Goal: Task Accomplishment & Management: Manage account settings

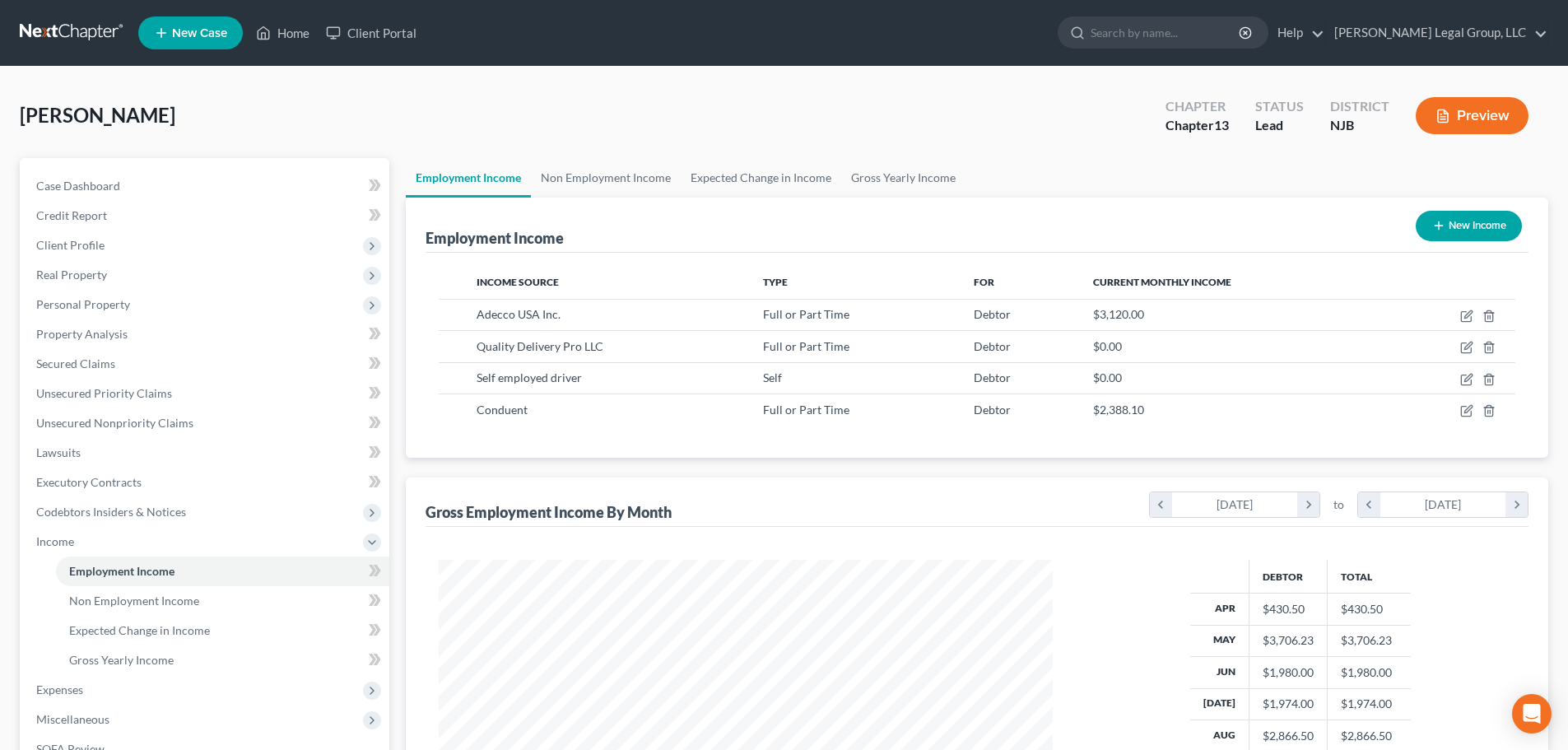
scroll to position [307, 647]
click at [1452, 28] on link "[PERSON_NAME] Legal Group, LLC" at bounding box center [1436, 32] width 221 height 29
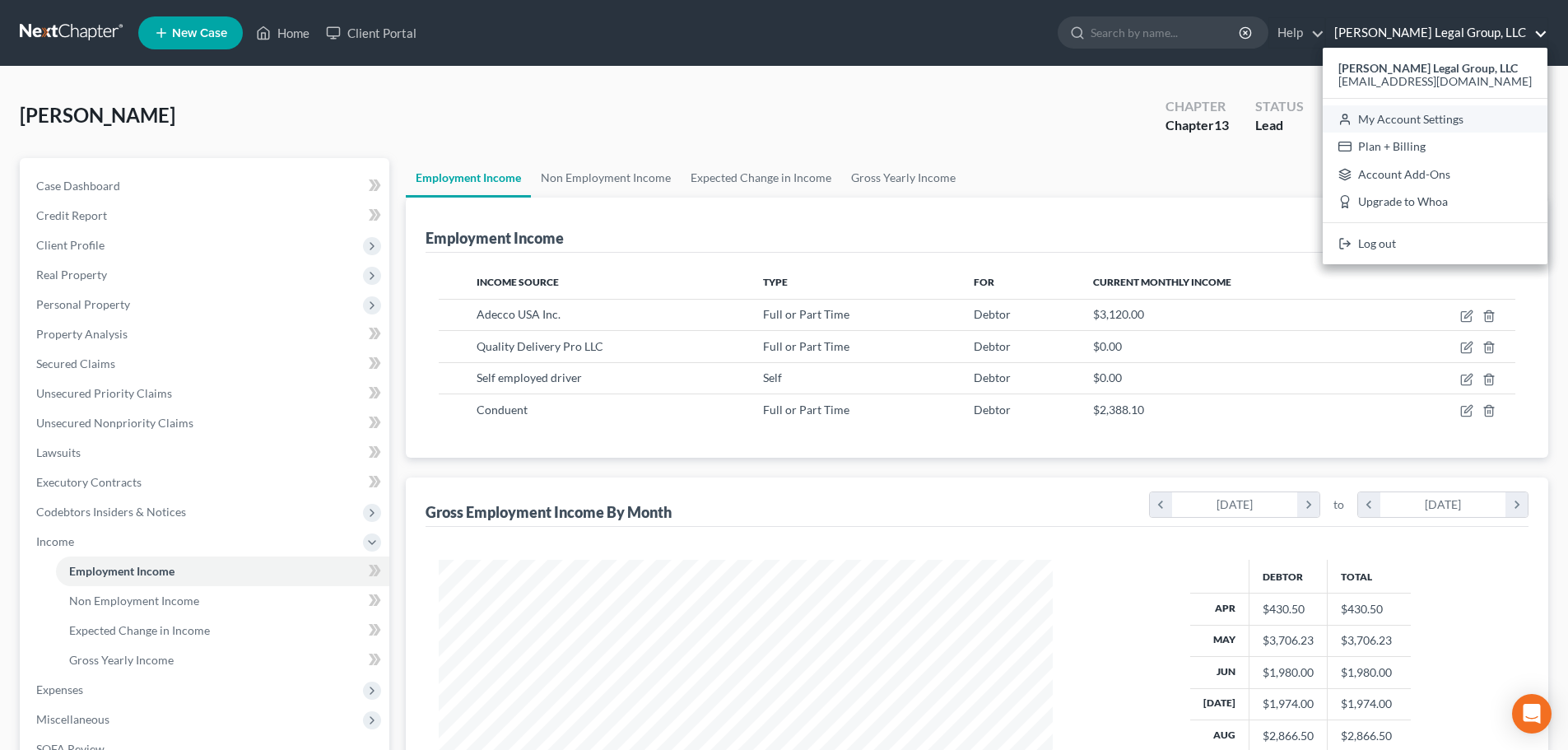
click at [1459, 125] on link "My Account Settings" at bounding box center [1435, 120] width 225 height 28
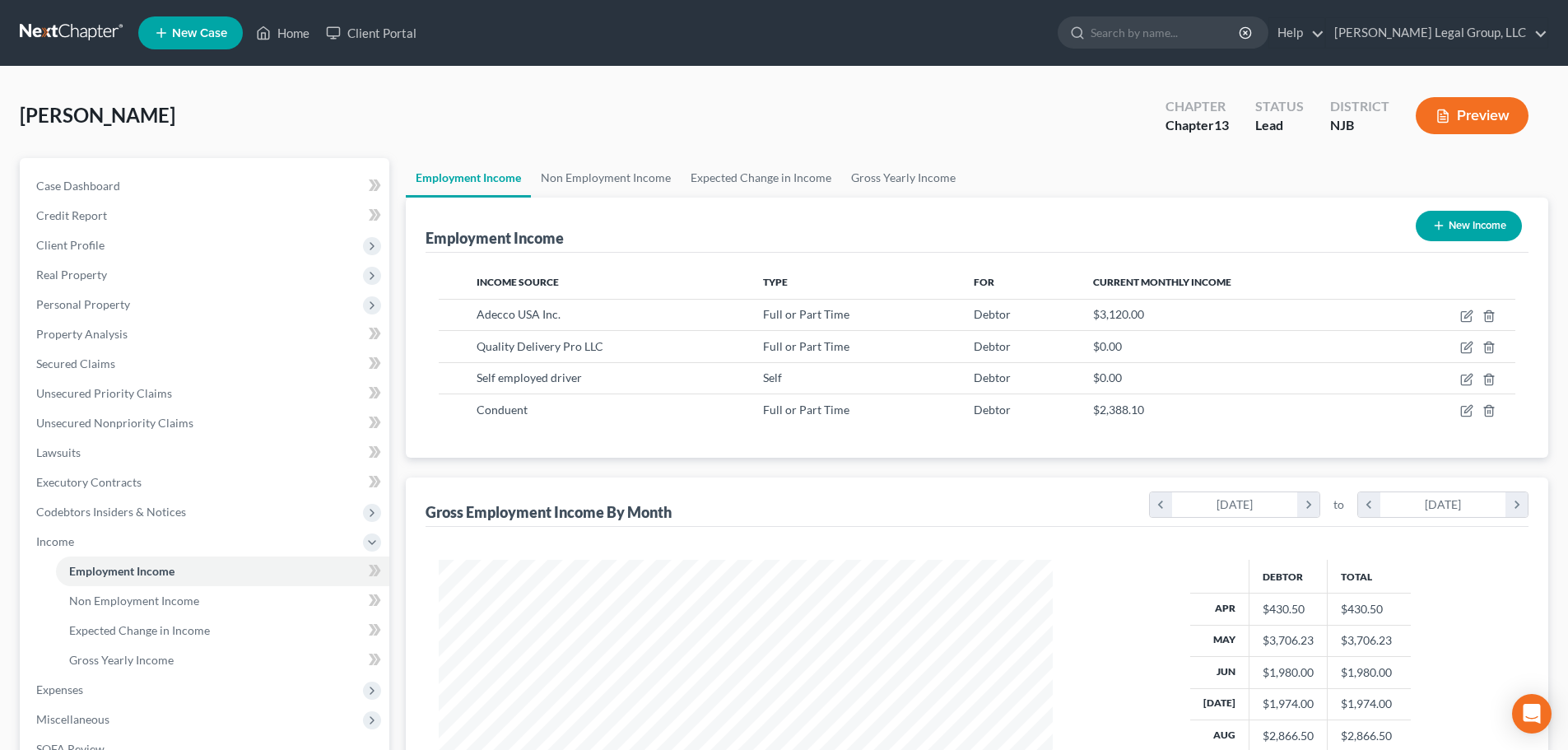
select select "24"
select select "33"
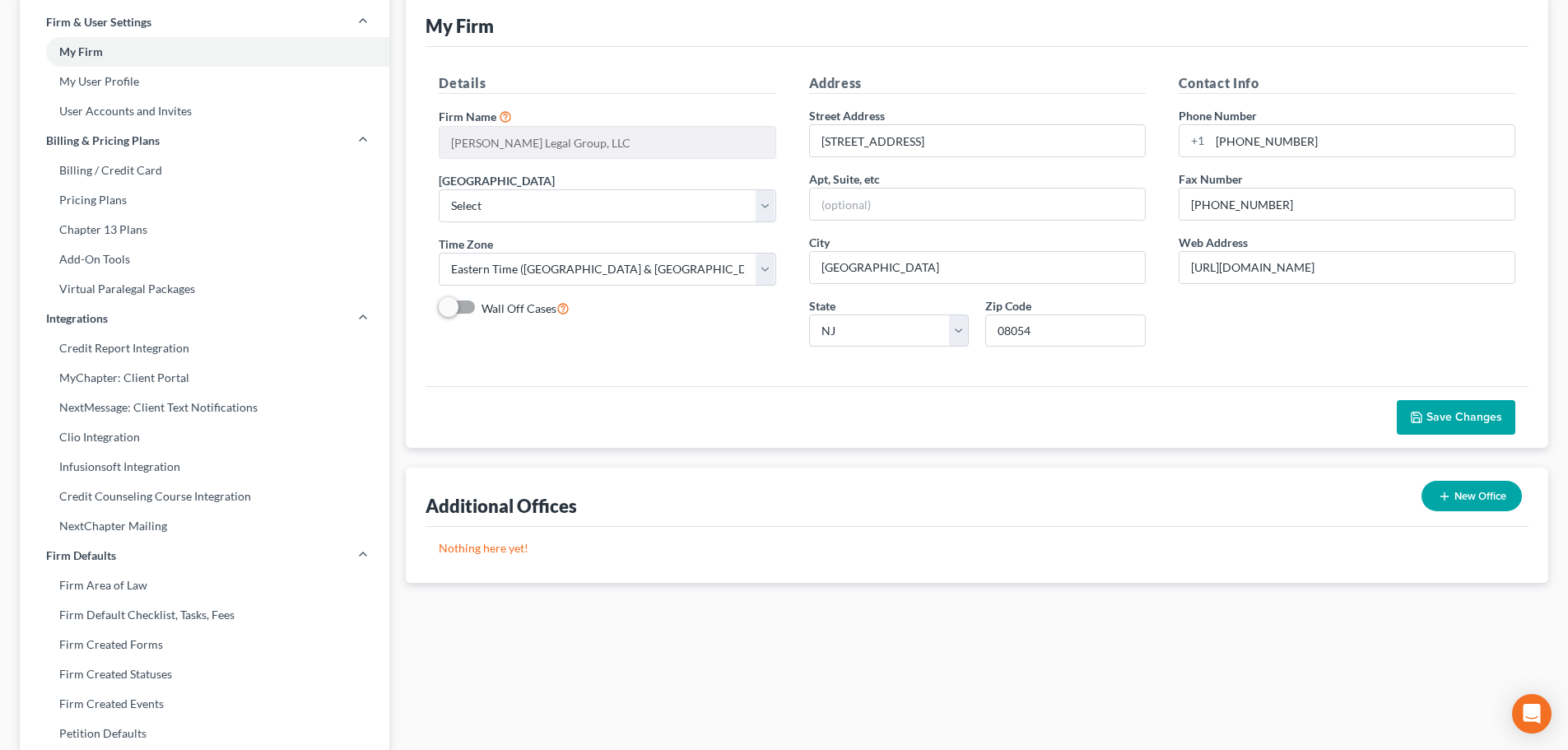
scroll to position [83, 0]
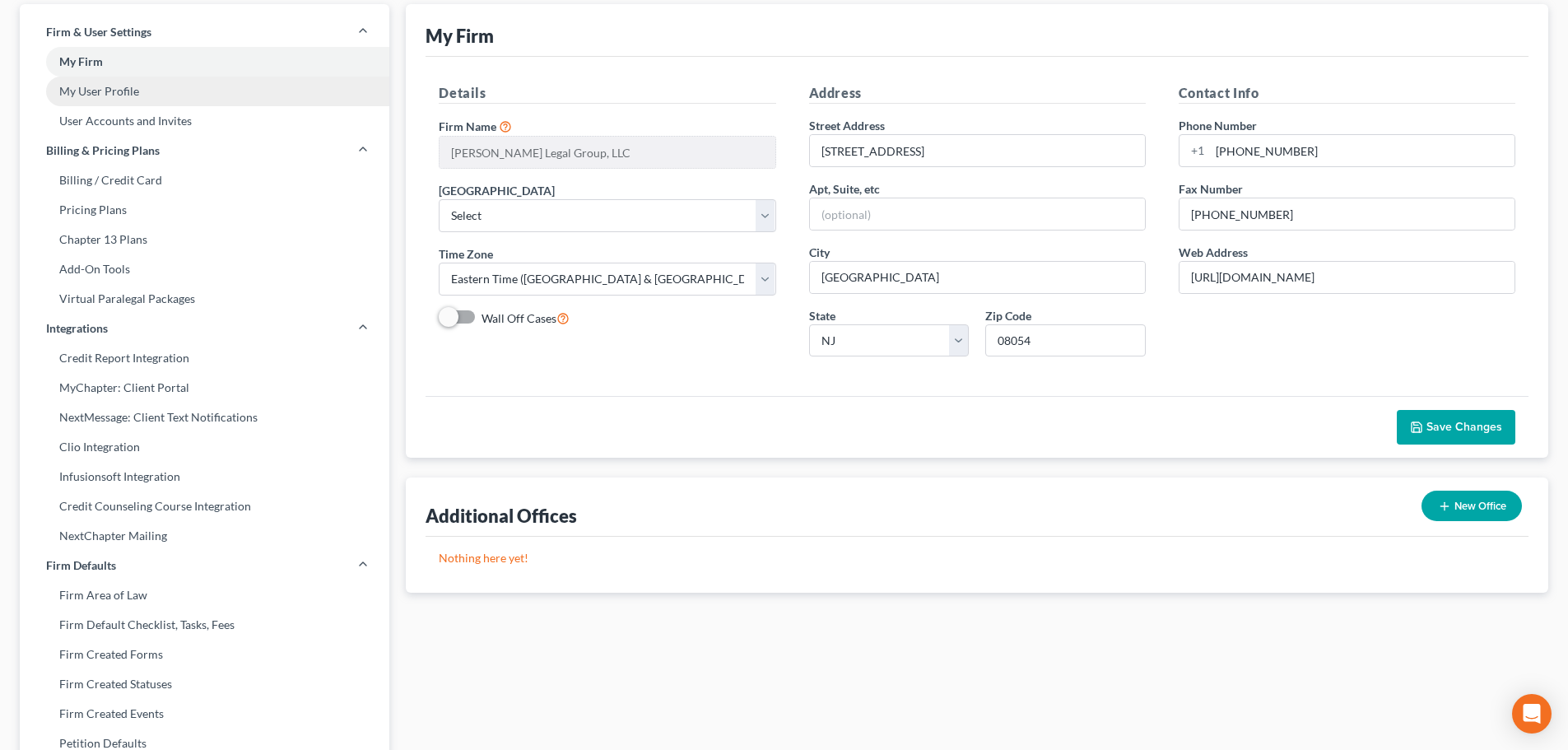
click at [103, 102] on link "My User Profile" at bounding box center [204, 91] width 369 height 29
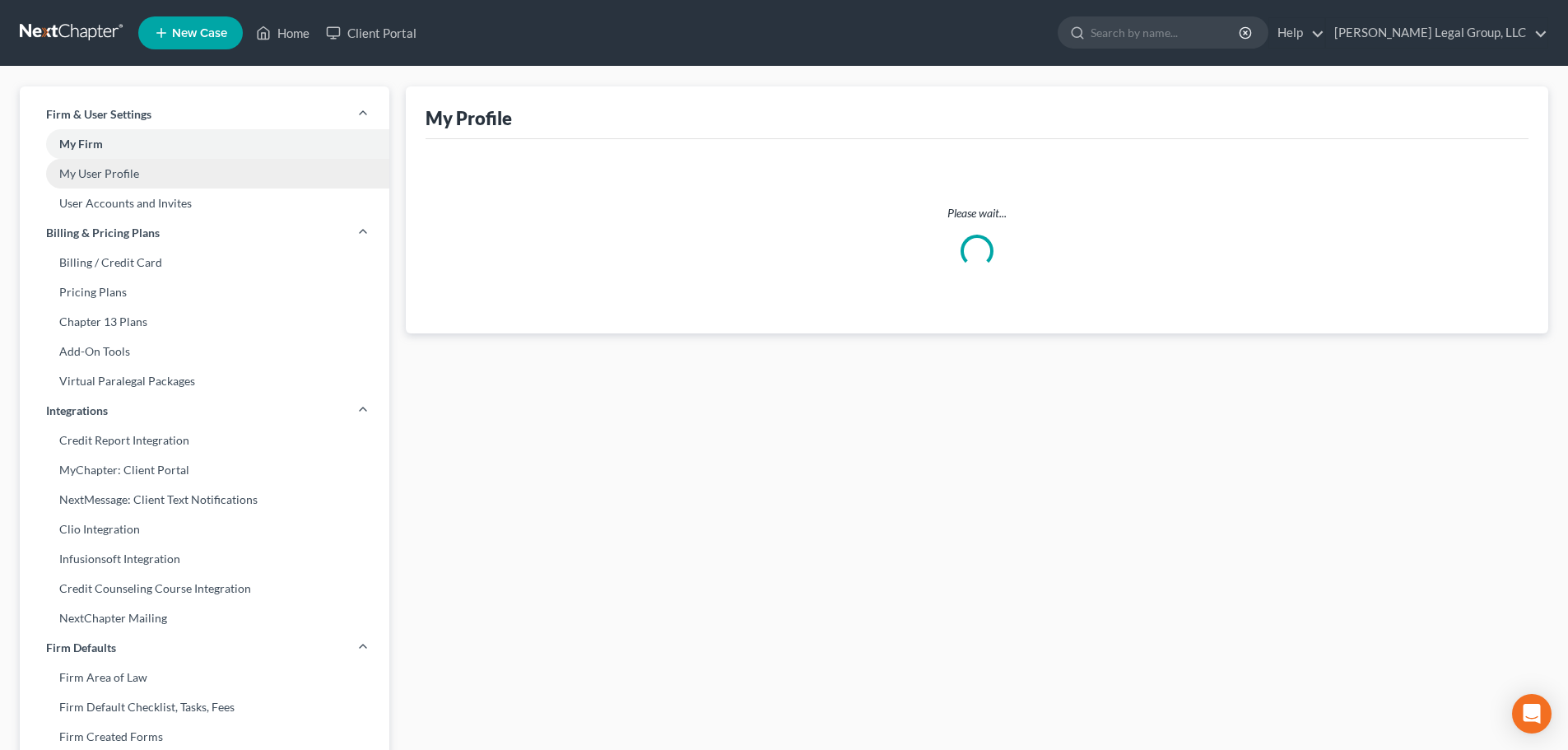
select select "33"
select select "paralegal"
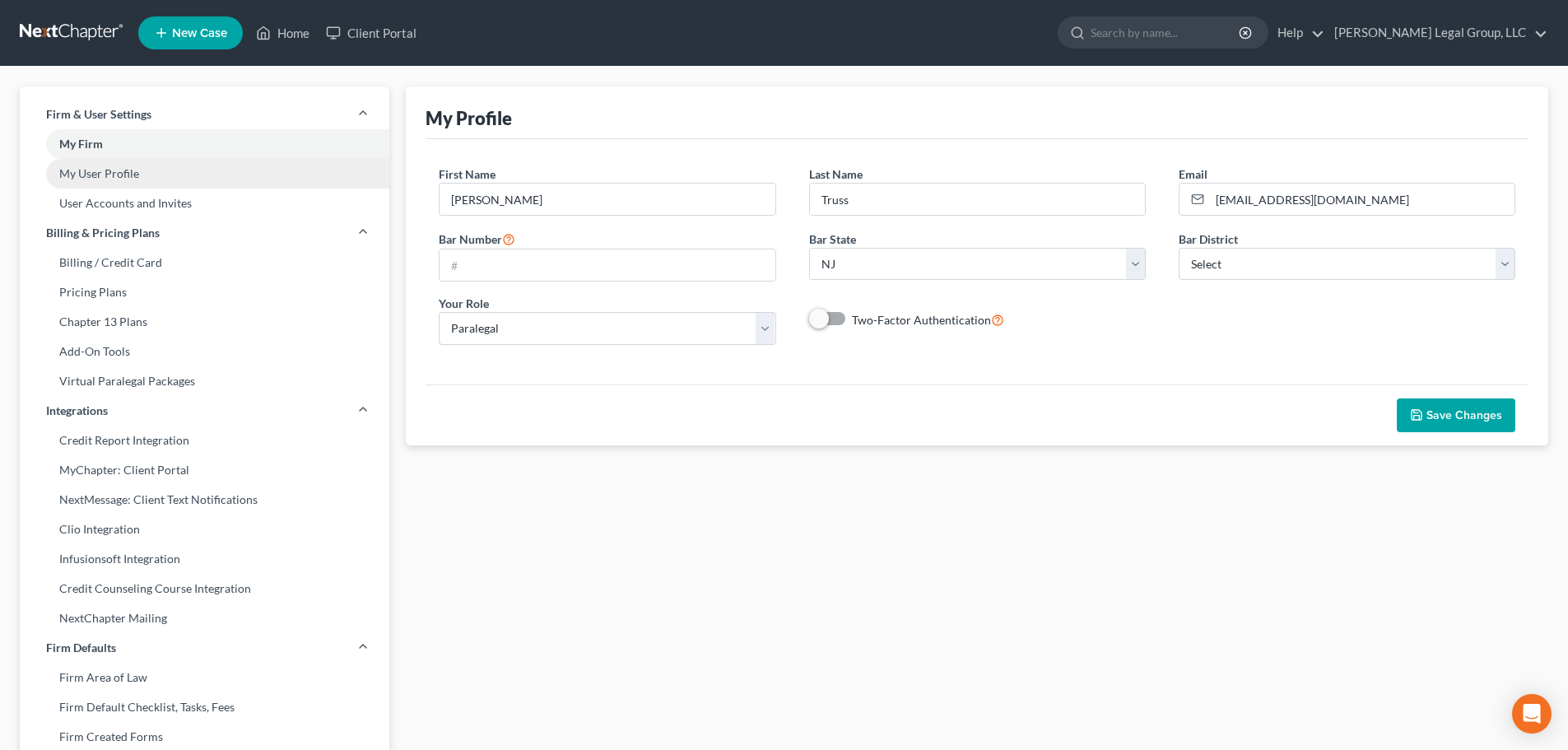
click at [94, 165] on link "My User Profile" at bounding box center [204, 173] width 369 height 29
drag, startPoint x: 177, startPoint y: 204, endPoint x: 233, endPoint y: 209, distance: 56.2
click at [176, 204] on link "User Accounts and Invites" at bounding box center [204, 202] width 369 height 29
select select "1"
select select "0"
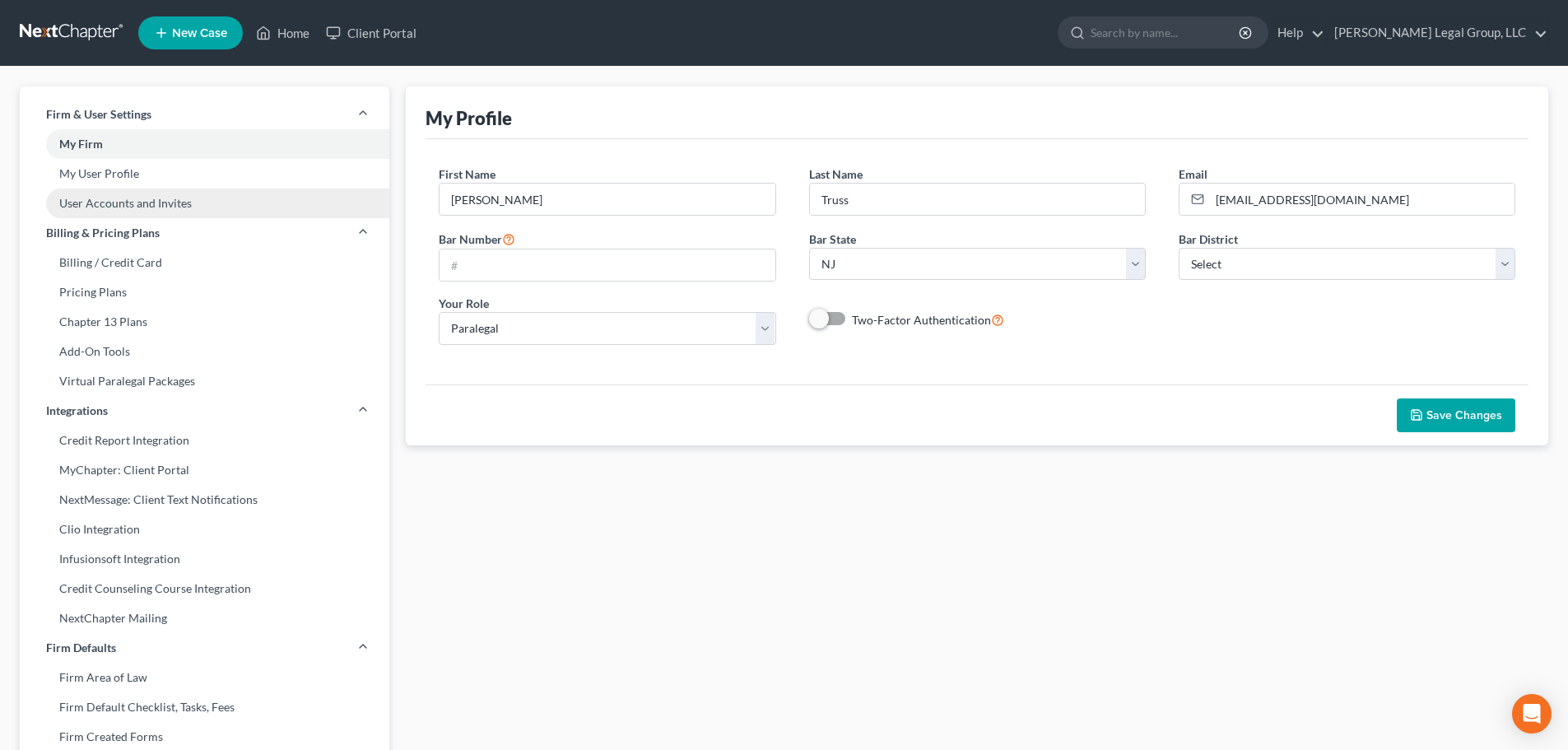
select select "0"
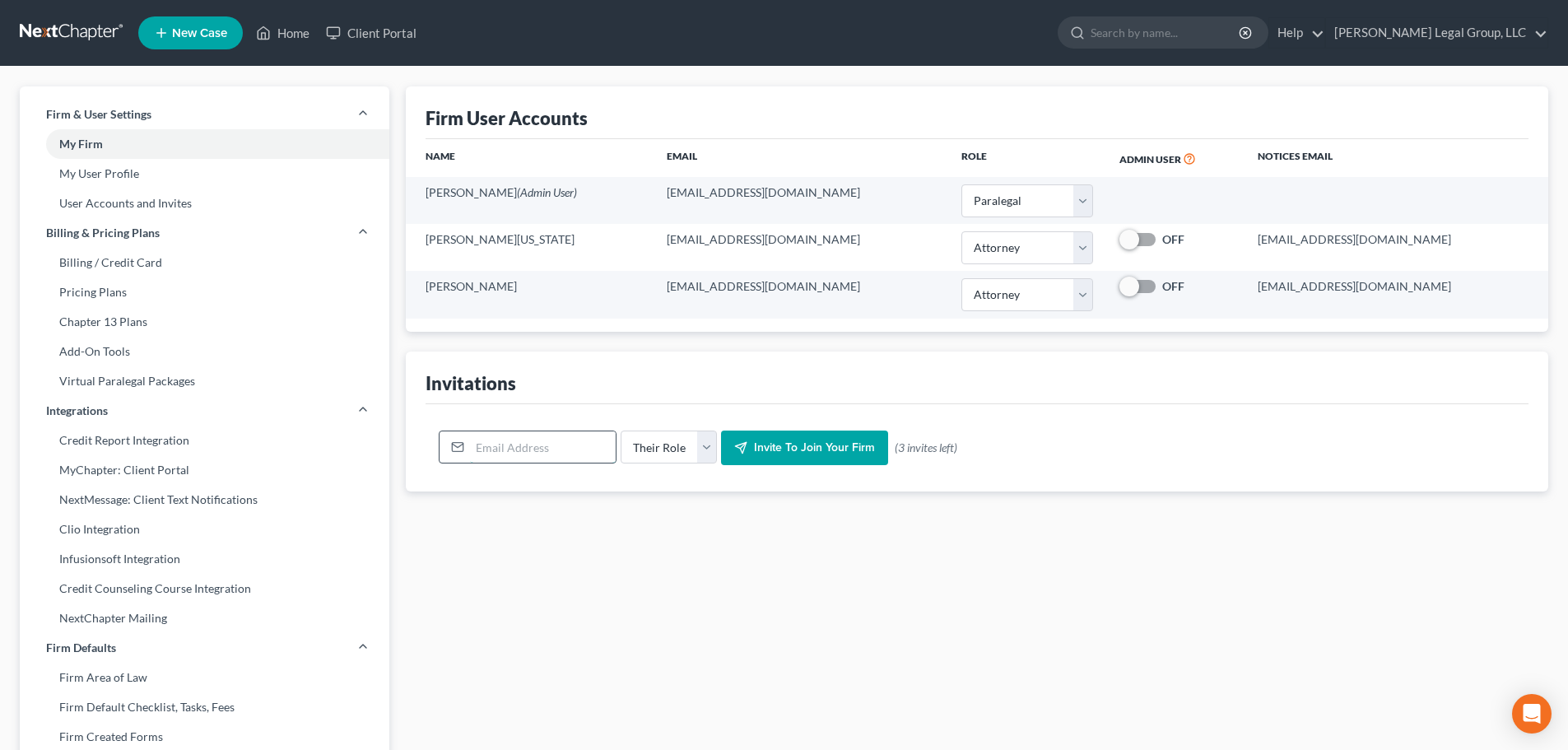
click at [558, 446] on input "email" at bounding box center [542, 446] width 146 height 31
type input "[EMAIL_ADDRESS][DOMAIN_NAME]"
click at [709, 452] on select "Their Role Attorney Paralegal Assistant" at bounding box center [669, 446] width 96 height 33
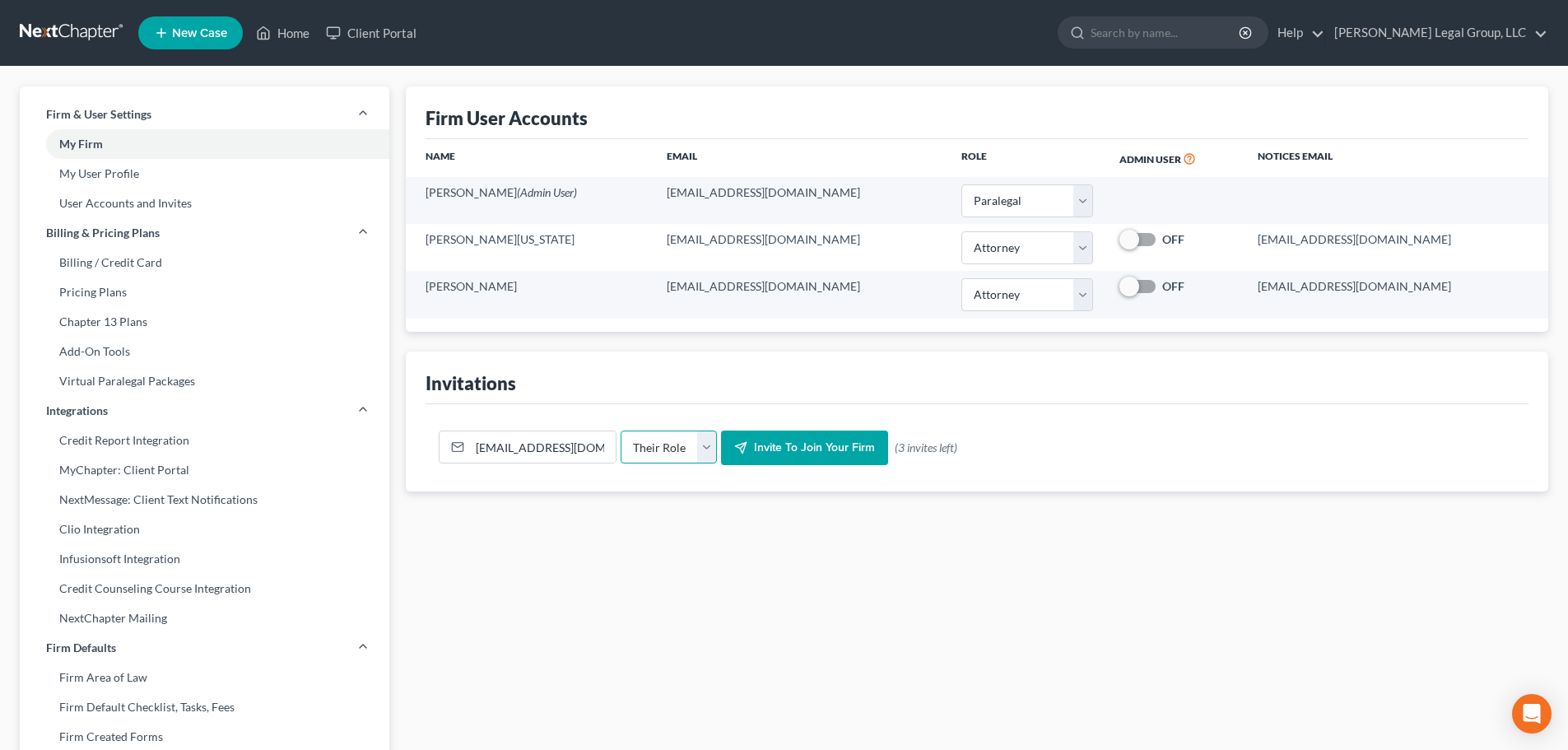
select select "attorney"
click at [621, 430] on select "Their Role Attorney Paralegal Assistant" at bounding box center [669, 446] width 96 height 33
click at [792, 447] on span "Invite to join your firm" at bounding box center [814, 447] width 121 height 14
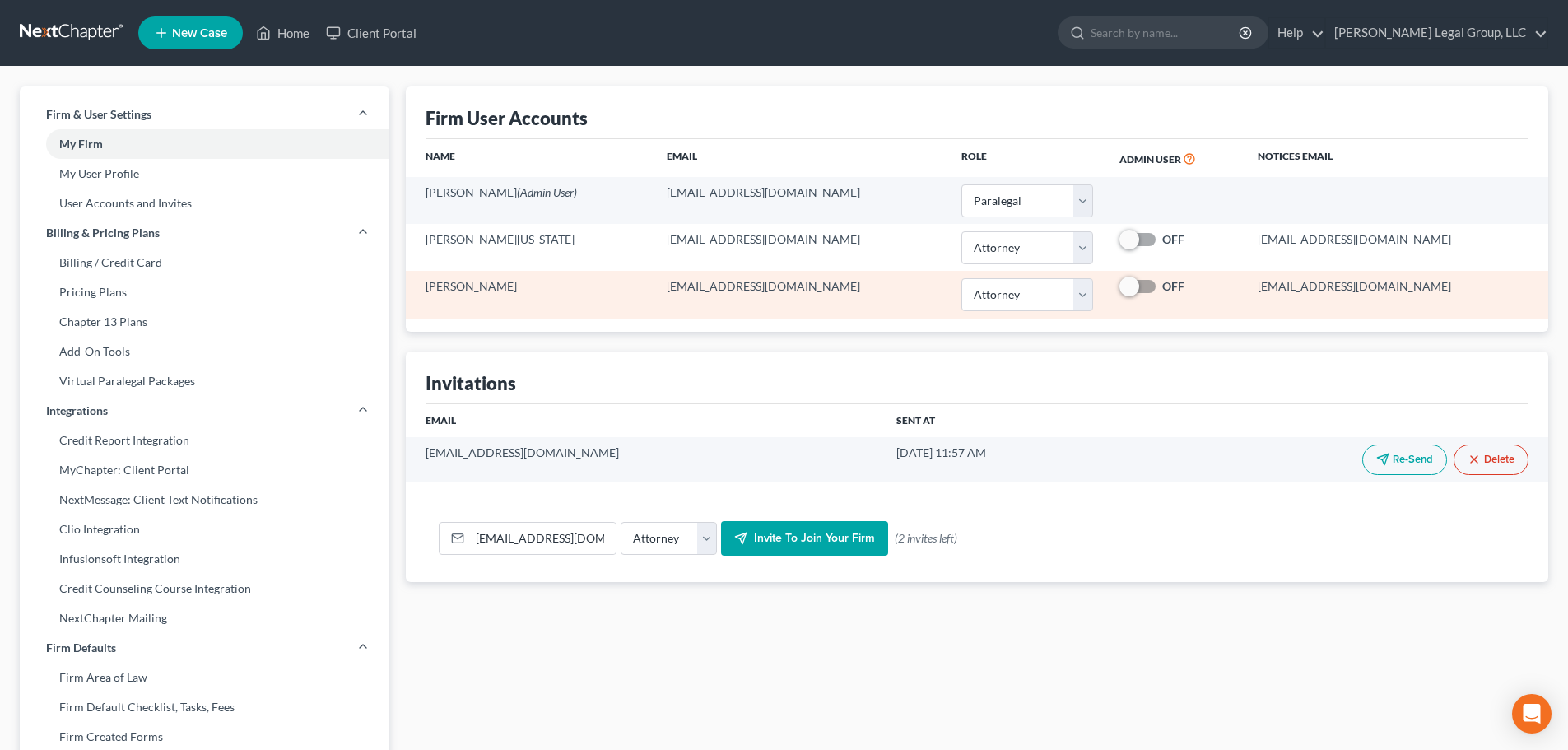
drag, startPoint x: 1450, startPoint y: 288, endPoint x: 1258, endPoint y: 284, distance: 192.0
click at [1258, 284] on td "[EMAIL_ADDRESS][DOMAIN_NAME]" at bounding box center [1397, 294] width 304 height 47
copy td "[EMAIL_ADDRESS][DOMAIN_NAME]"
